Goal: Information Seeking & Learning: Learn about a topic

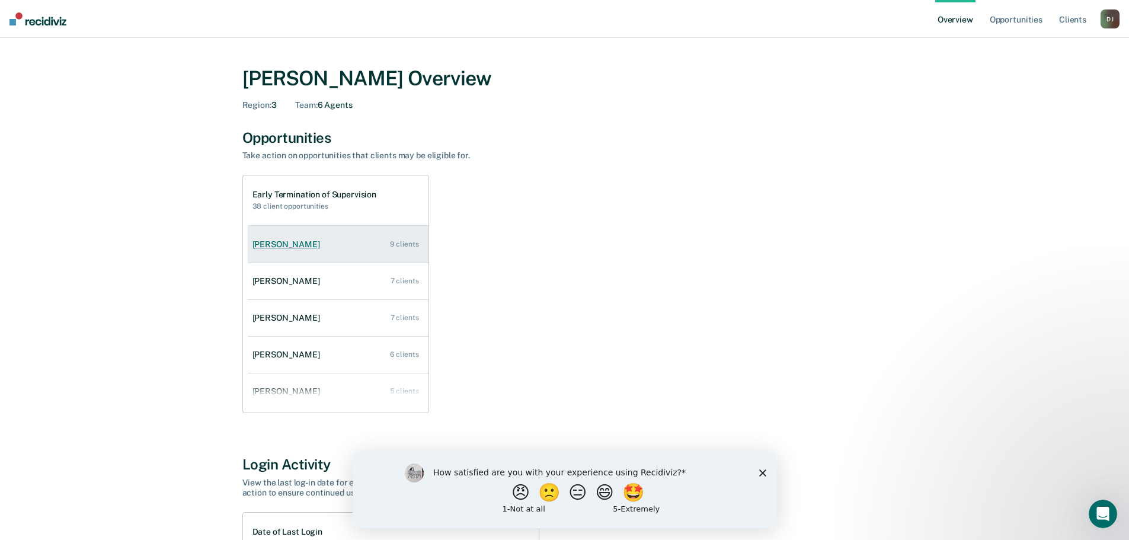
click at [329, 240] on link "[PERSON_NAME] 9 clients" at bounding box center [338, 245] width 181 height 34
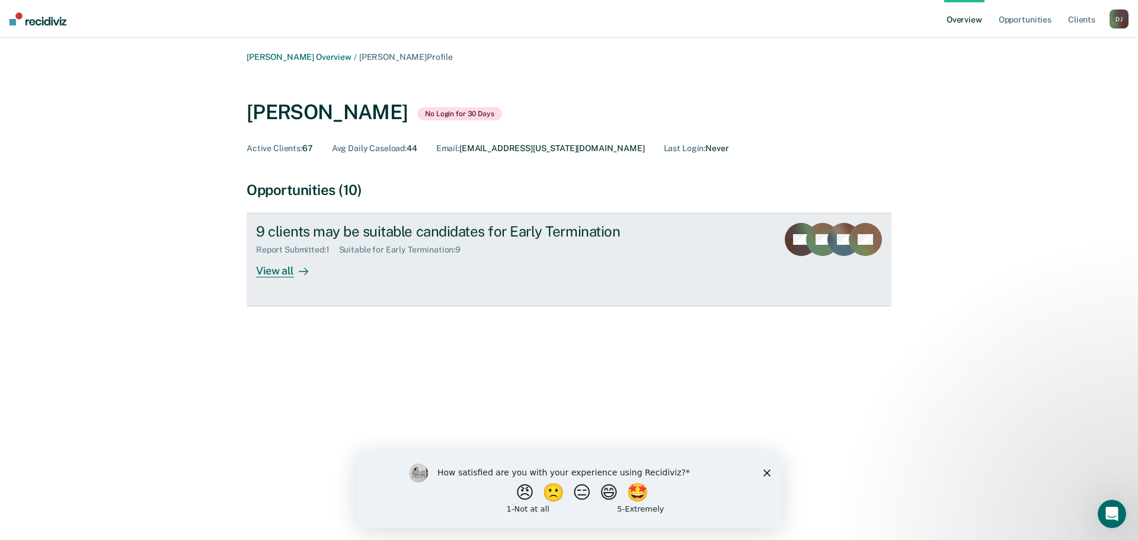
click at [276, 272] on div "View all" at bounding box center [289, 266] width 66 height 23
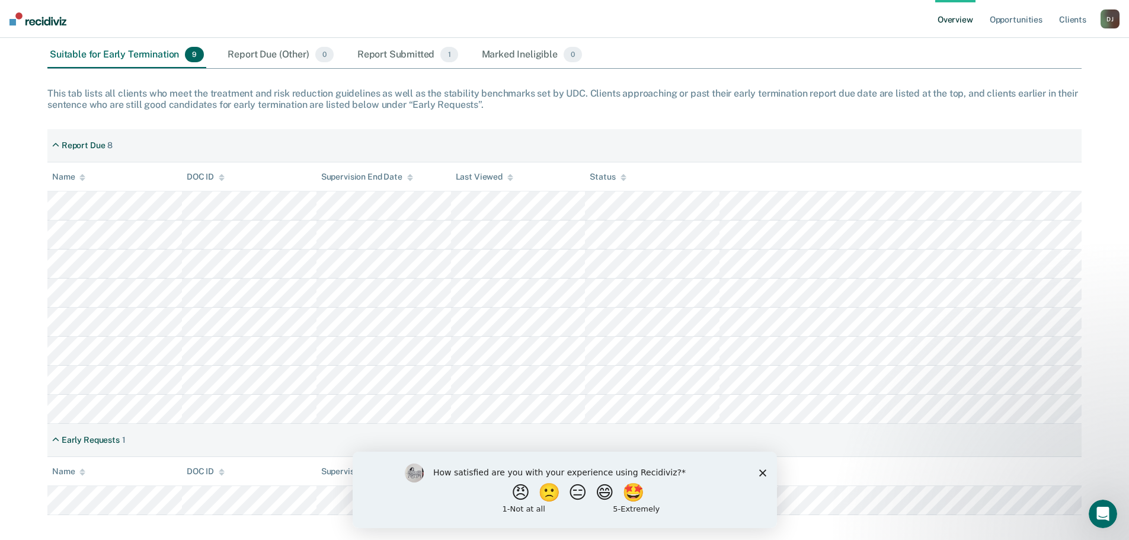
scroll to position [162, 0]
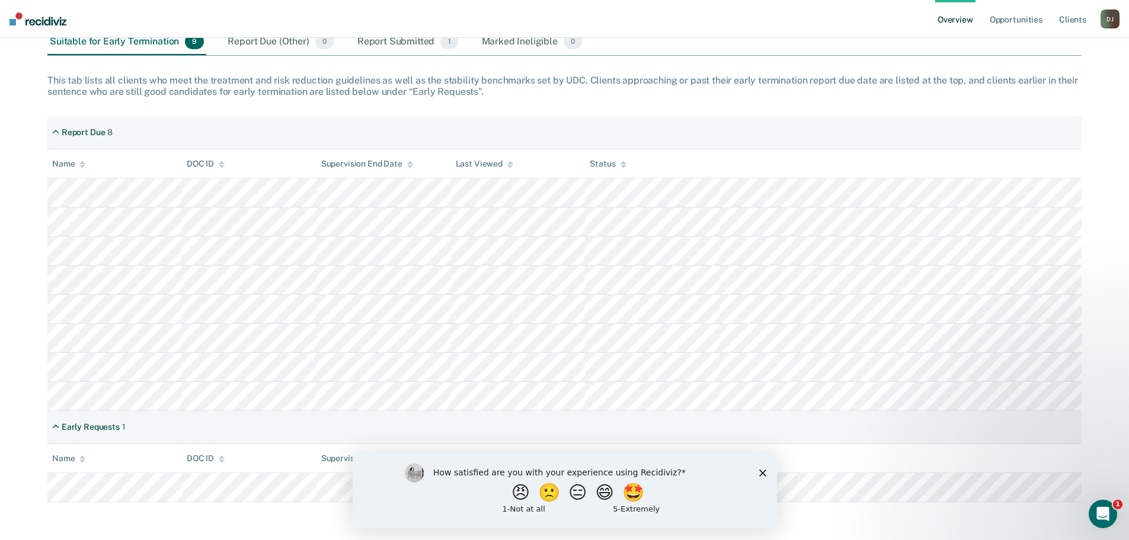
click at [764, 475] on polygon "Close survey" at bounding box center [762, 472] width 7 height 7
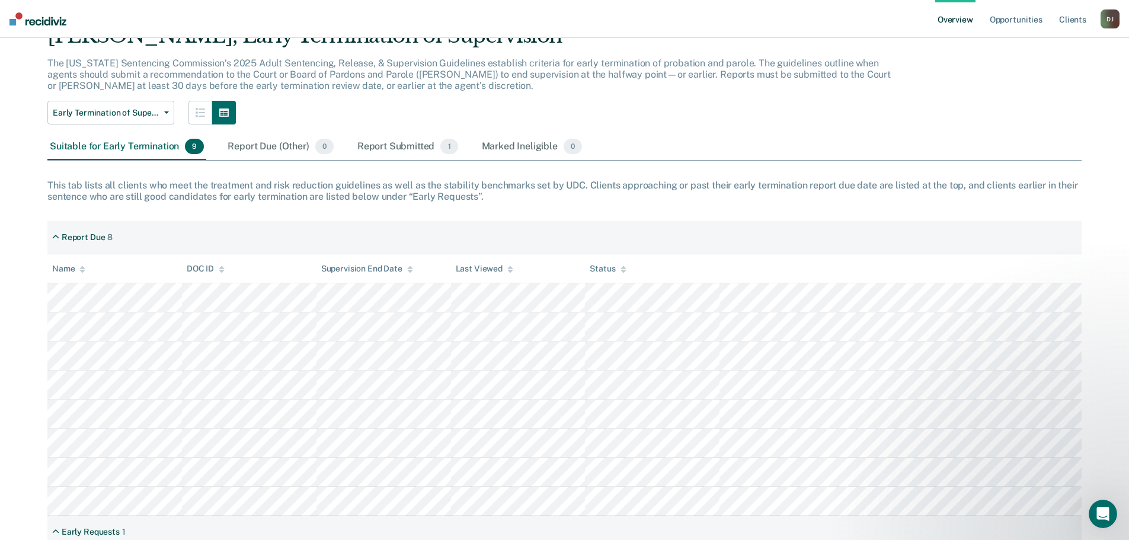
scroll to position [0, 0]
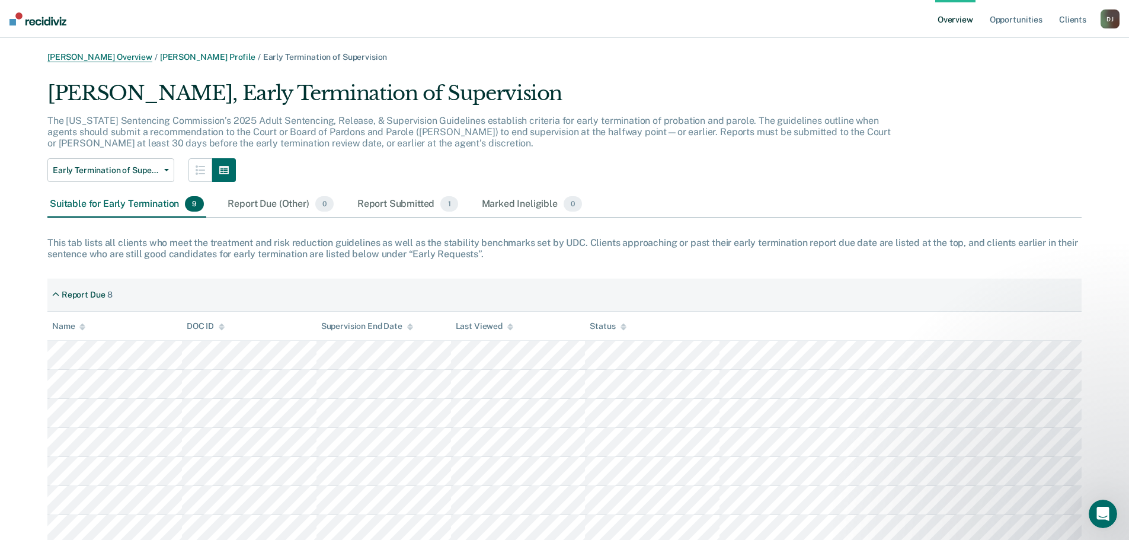
click at [99, 56] on link "[PERSON_NAME] Overview" at bounding box center [99, 57] width 105 height 10
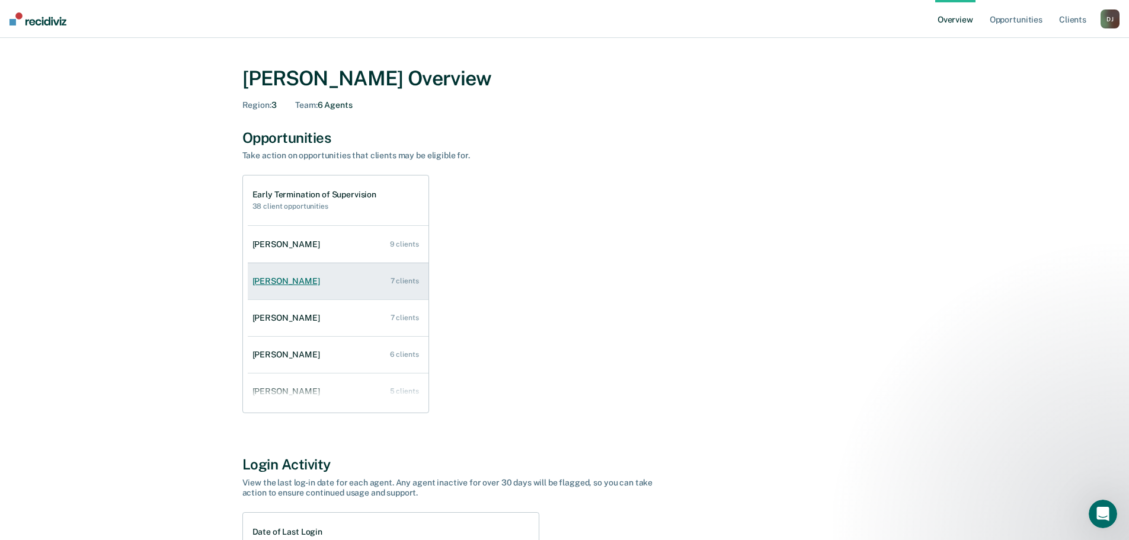
click at [360, 291] on link "[PERSON_NAME] 7 clients" at bounding box center [338, 281] width 181 height 34
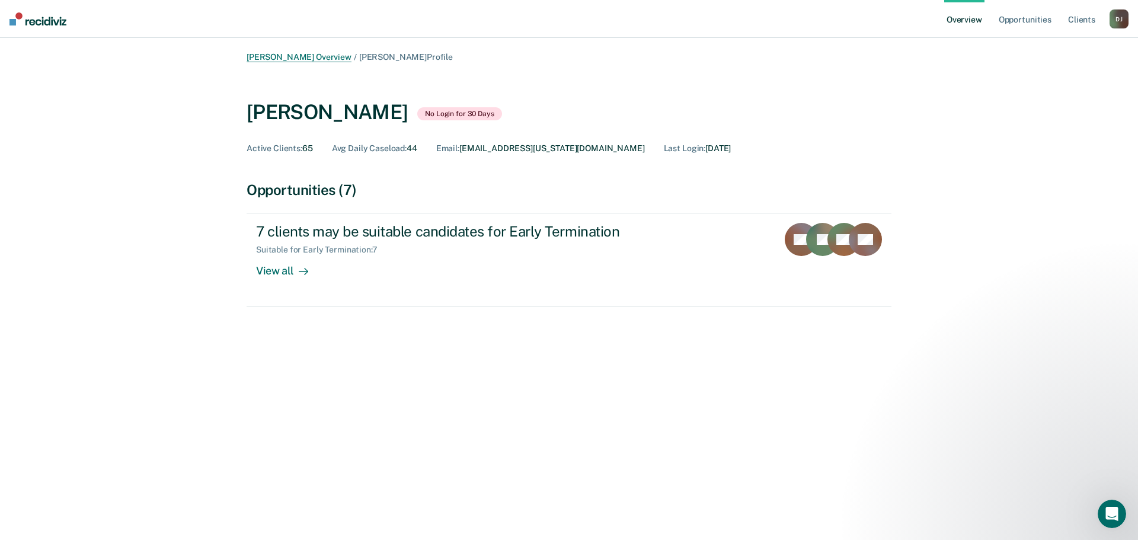
click at [316, 57] on link "[PERSON_NAME] Overview" at bounding box center [299, 57] width 105 height 10
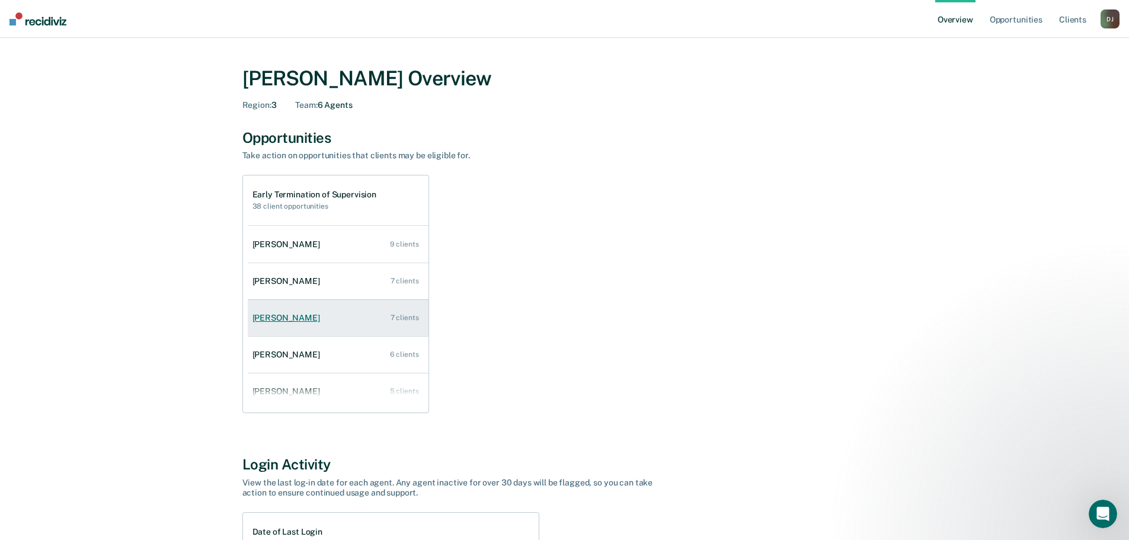
click at [314, 322] on div "[PERSON_NAME]" at bounding box center [288, 318] width 72 height 10
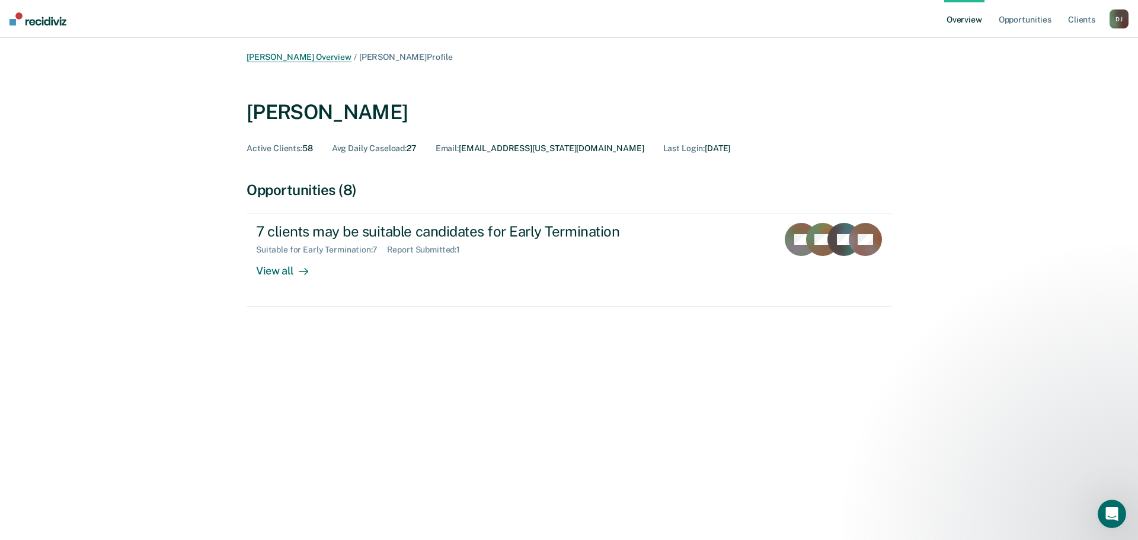
click at [303, 55] on link "[PERSON_NAME] Overview" at bounding box center [299, 57] width 105 height 10
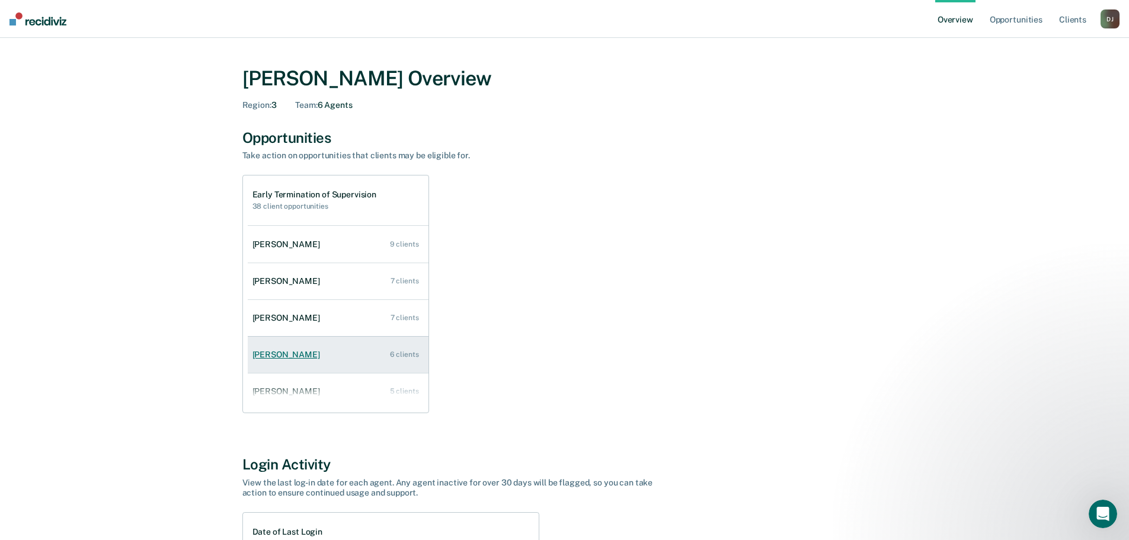
click at [350, 363] on link "[PERSON_NAME] 6 clients" at bounding box center [338, 355] width 181 height 34
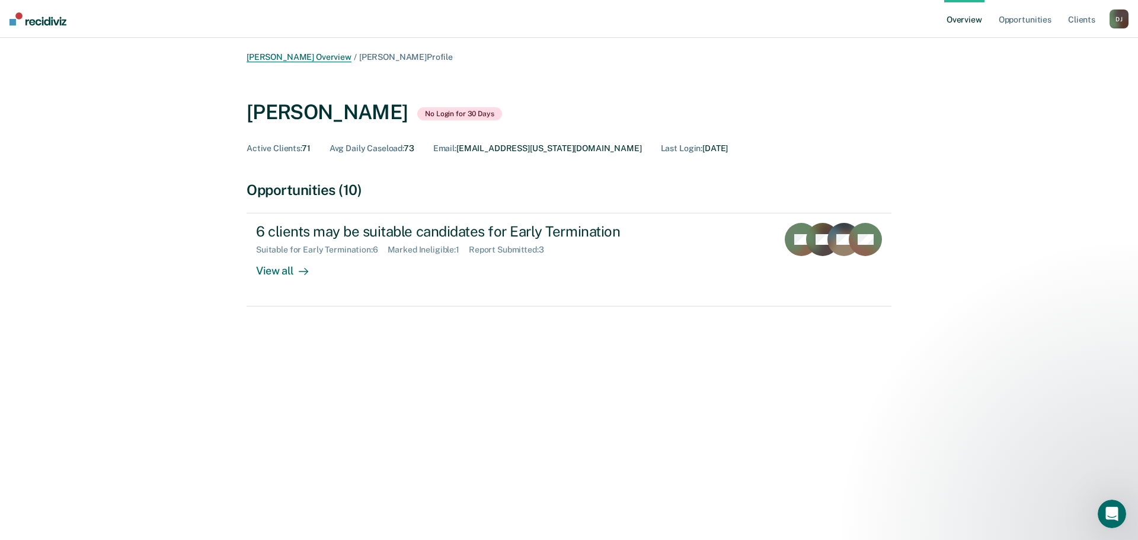
click at [276, 53] on link "[PERSON_NAME] Overview" at bounding box center [299, 57] width 105 height 10
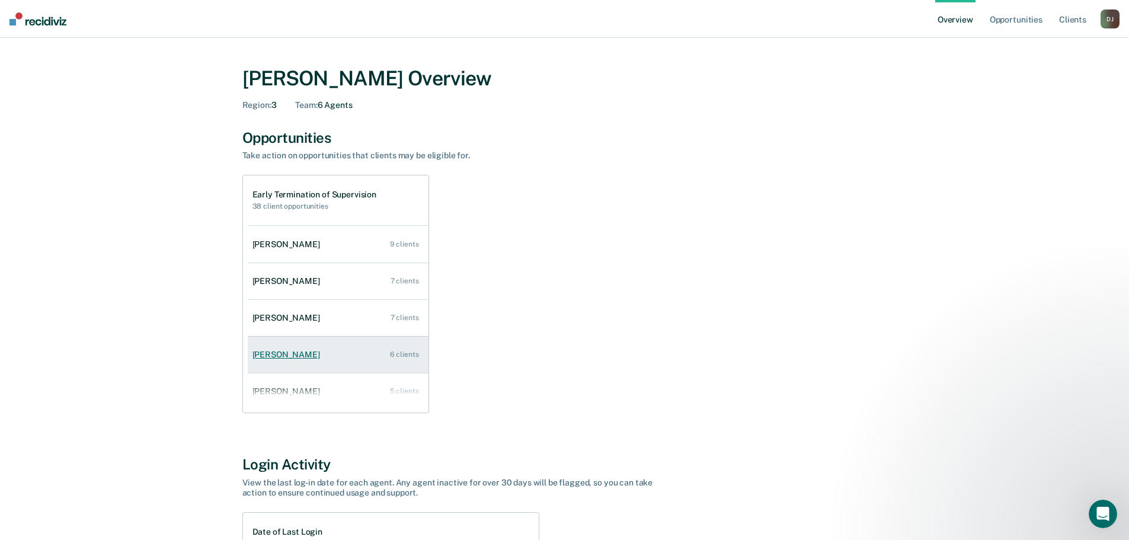
scroll to position [48, 0]
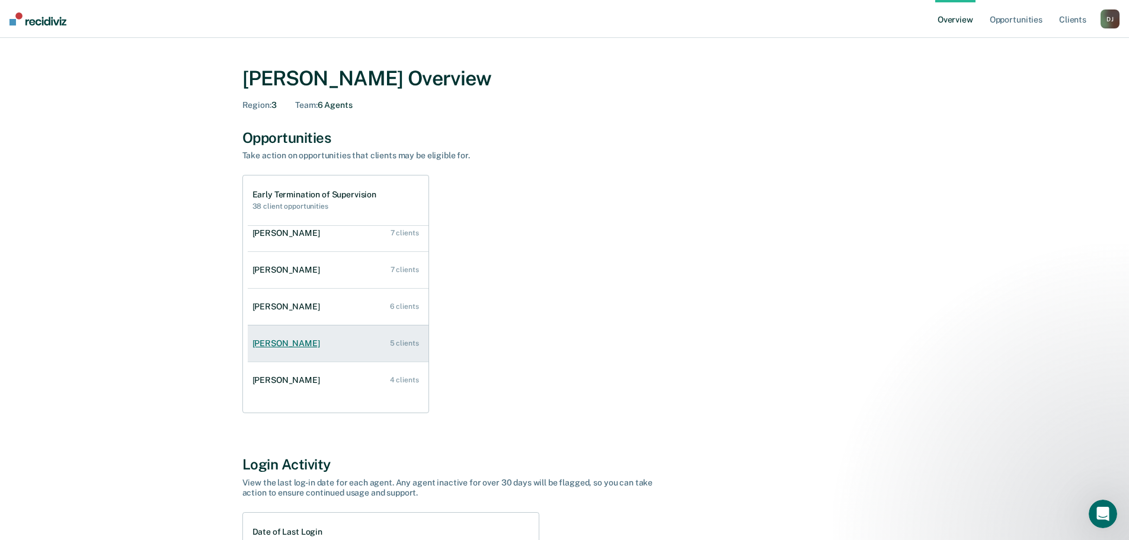
click at [306, 348] on div "[PERSON_NAME]" at bounding box center [288, 343] width 72 height 10
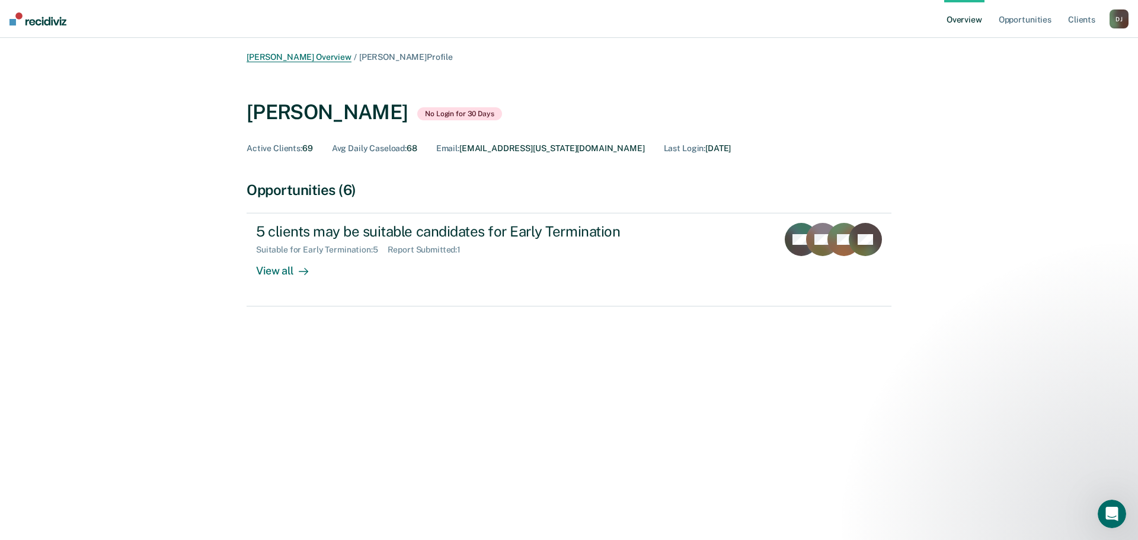
click at [316, 56] on link "[PERSON_NAME] Overview" at bounding box center [299, 57] width 105 height 10
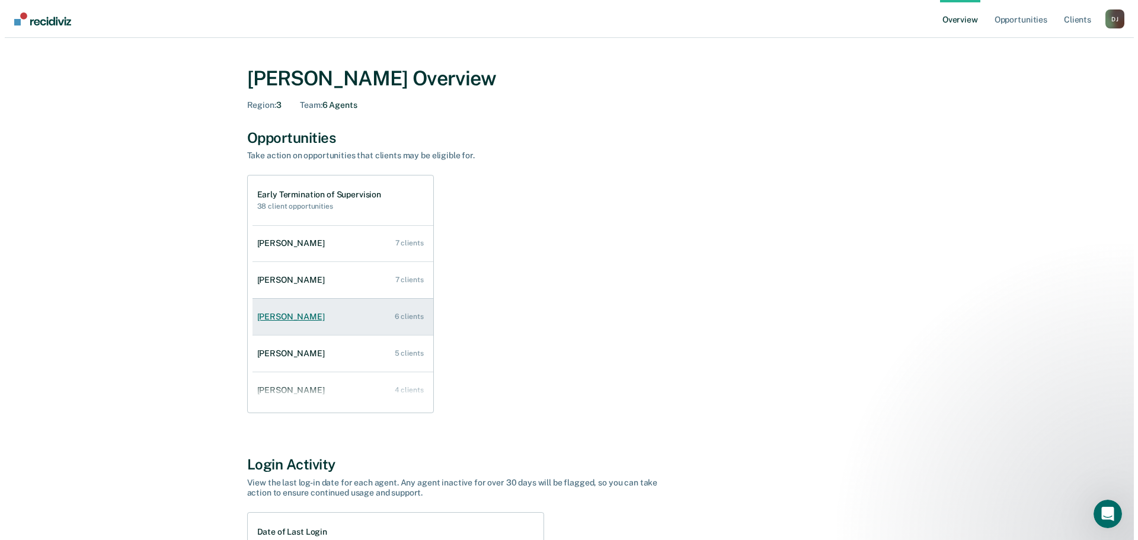
scroll to position [48, 0]
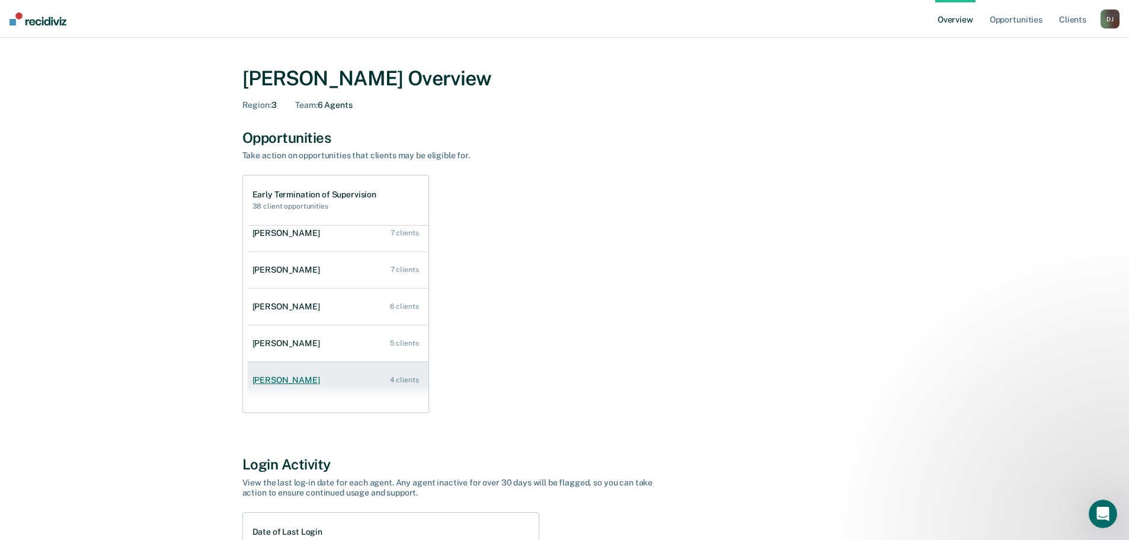
click at [294, 377] on div "[PERSON_NAME]" at bounding box center [288, 380] width 72 height 10
